Goal: Ask a question

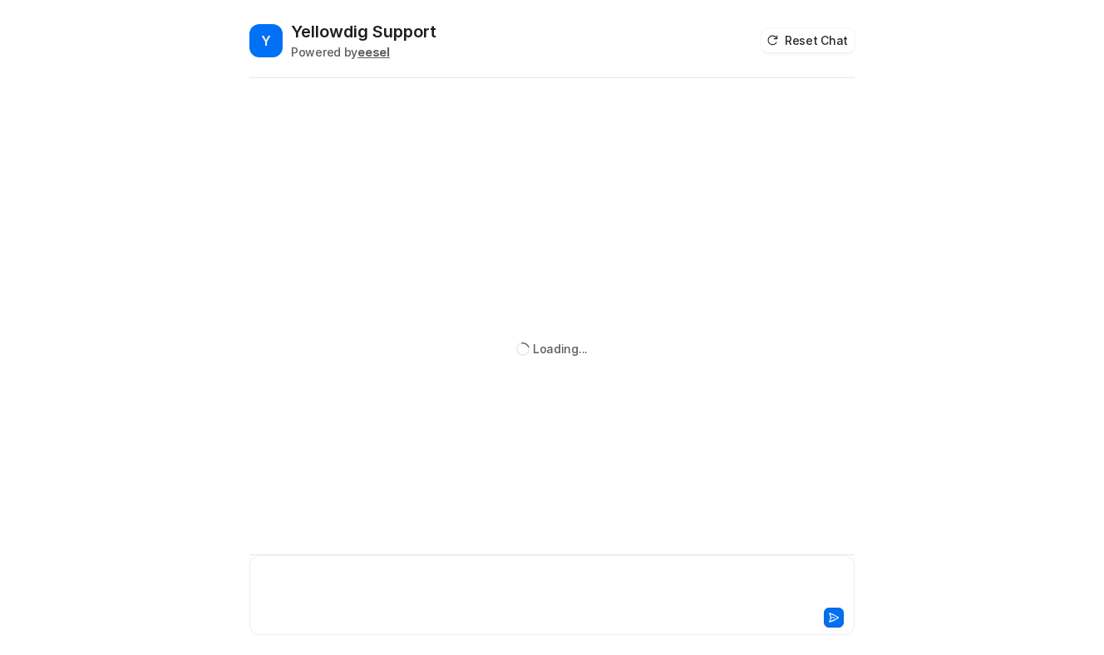
click at [322, 590] on div at bounding box center [552, 585] width 597 height 38
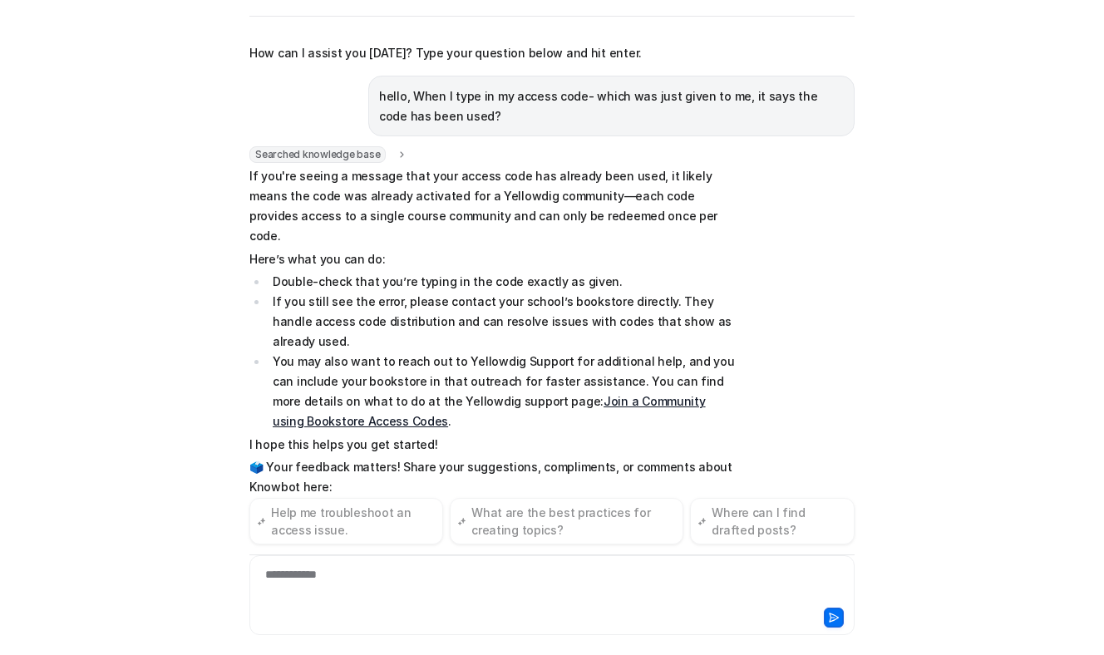
scroll to position [109, 0]
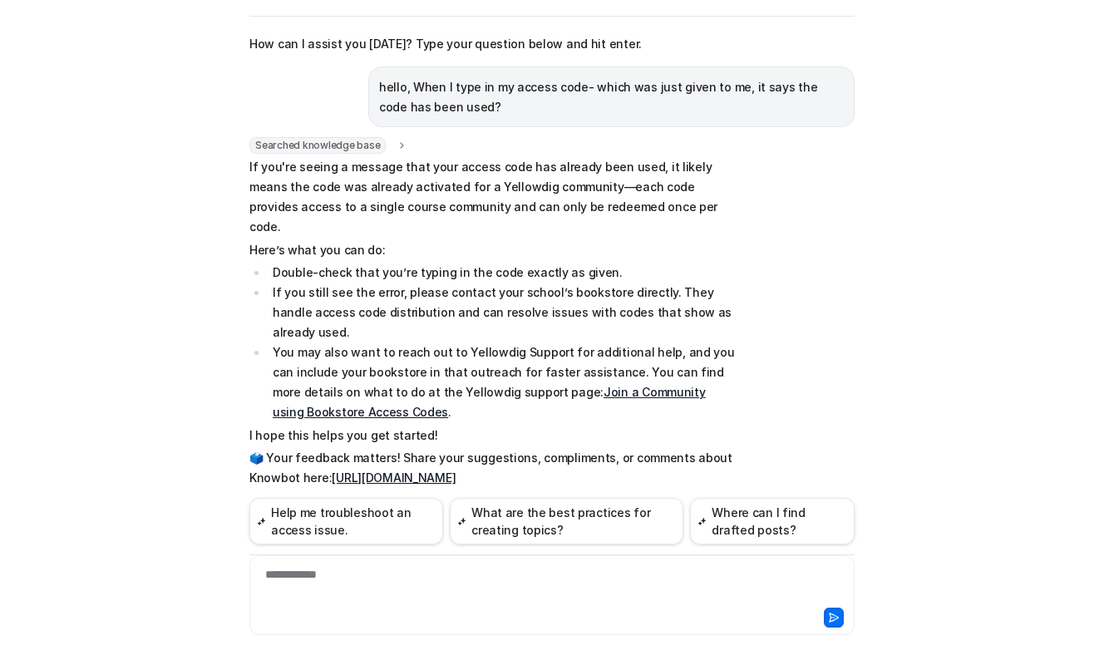
click at [466, 283] on li "If you still see the error, please contact your school’s bookstore directly. Th…" at bounding box center [502, 313] width 468 height 60
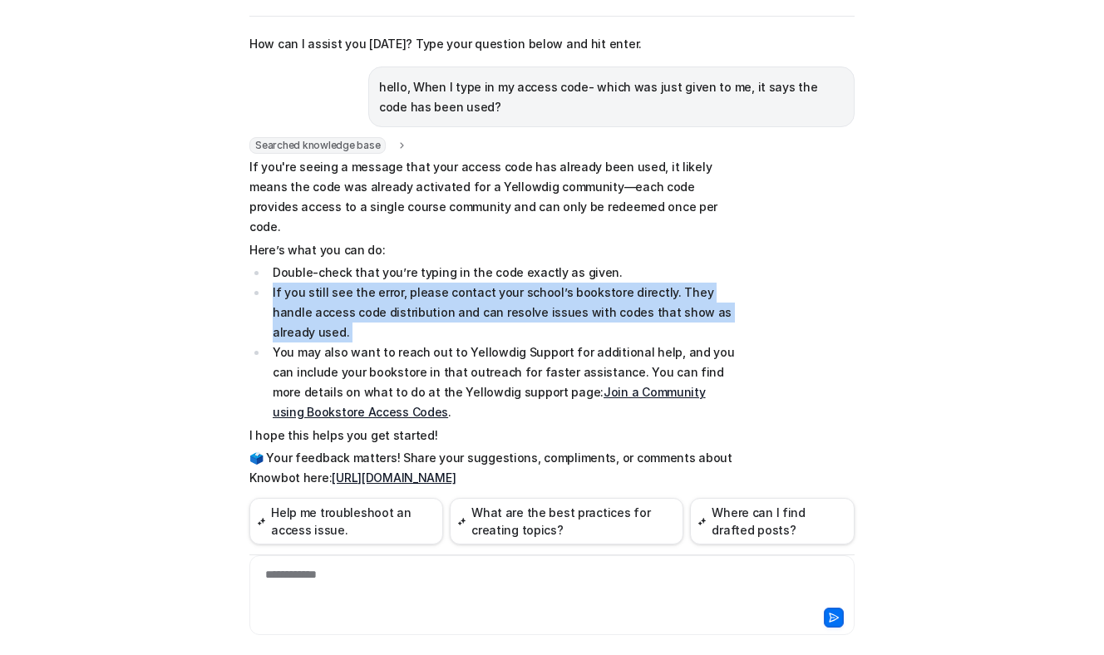
click at [466, 283] on li "If you still see the error, please contact your school’s bookstore directly. Th…" at bounding box center [502, 313] width 468 height 60
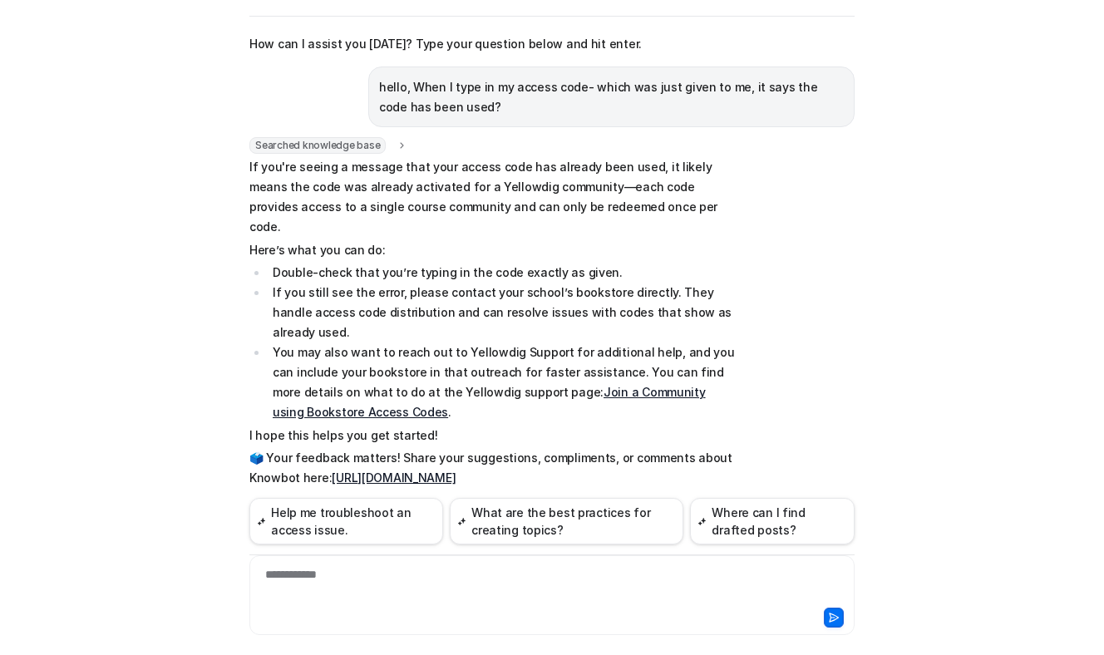
click at [481, 343] on li "You may also want to reach out to Yellowdig Support for additional help, and yo…" at bounding box center [502, 383] width 468 height 80
click at [520, 343] on li "You may also want to reach out to Yellowdig Support for additional help, and yo…" at bounding box center [502, 383] width 468 height 80
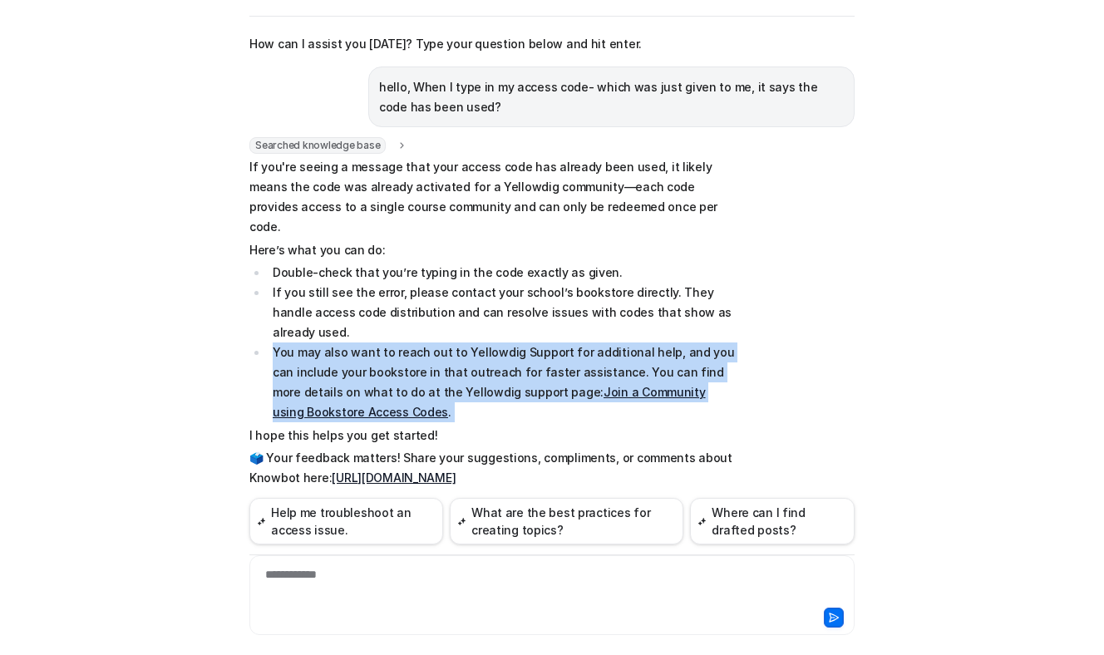
click at [520, 343] on li "You may also want to reach out to Yellowdig Support for additional help, and yo…" at bounding box center [502, 383] width 468 height 80
click at [496, 357] on li "You may also want to reach out to Yellowdig Support for additional help, and yo…" at bounding box center [502, 383] width 468 height 80
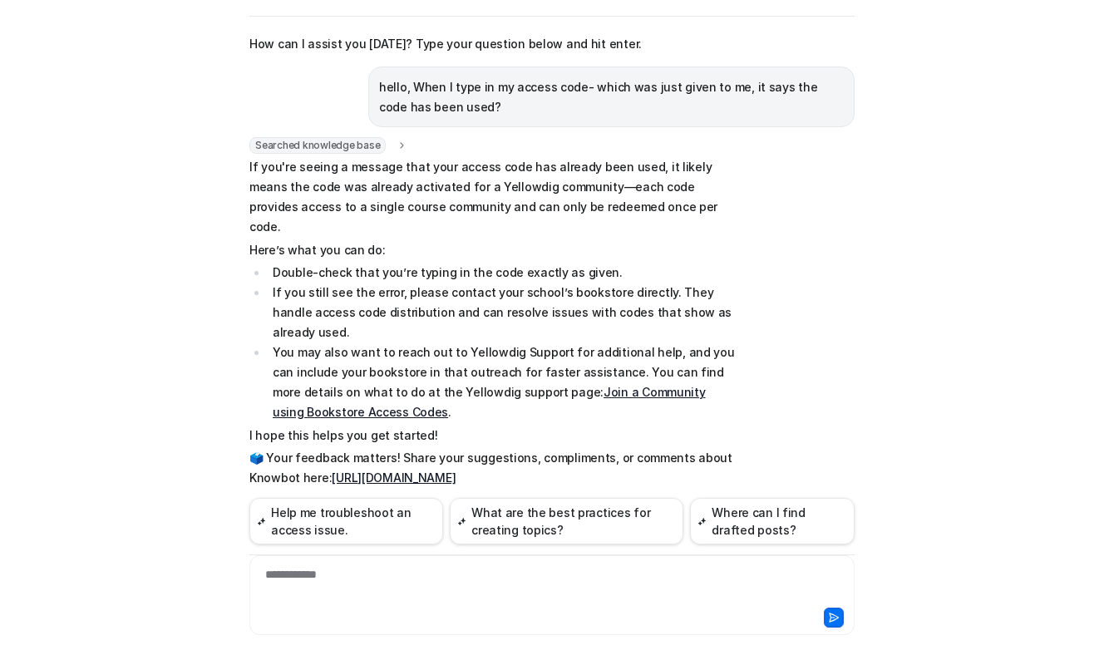
scroll to position [0, 0]
